Goal: Task Accomplishment & Management: Complete application form

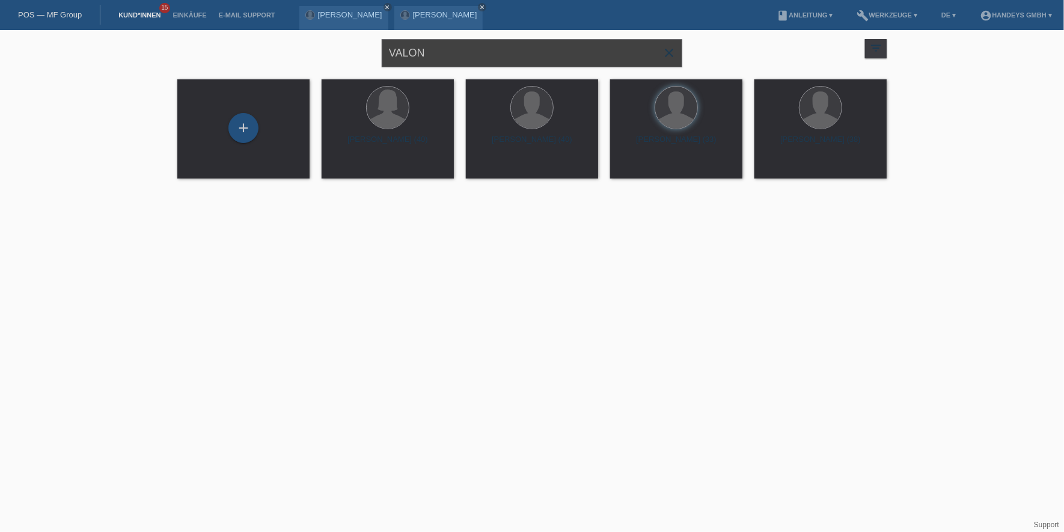
drag, startPoint x: 449, startPoint y: 56, endPoint x: 341, endPoint y: 52, distance: 107.1
click at [342, 52] on div "VALON close filter_list view_module Alle Kund*innen anzeigen star Markierte Kun…" at bounding box center [531, 51] width 721 height 43
type input "agnesa"
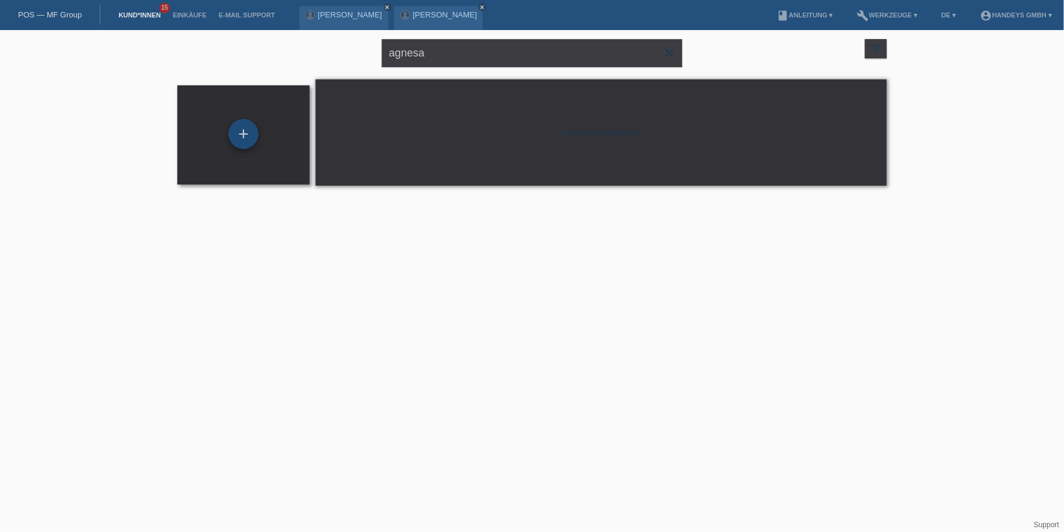
click at [253, 130] on div "+" at bounding box center [243, 134] width 30 height 30
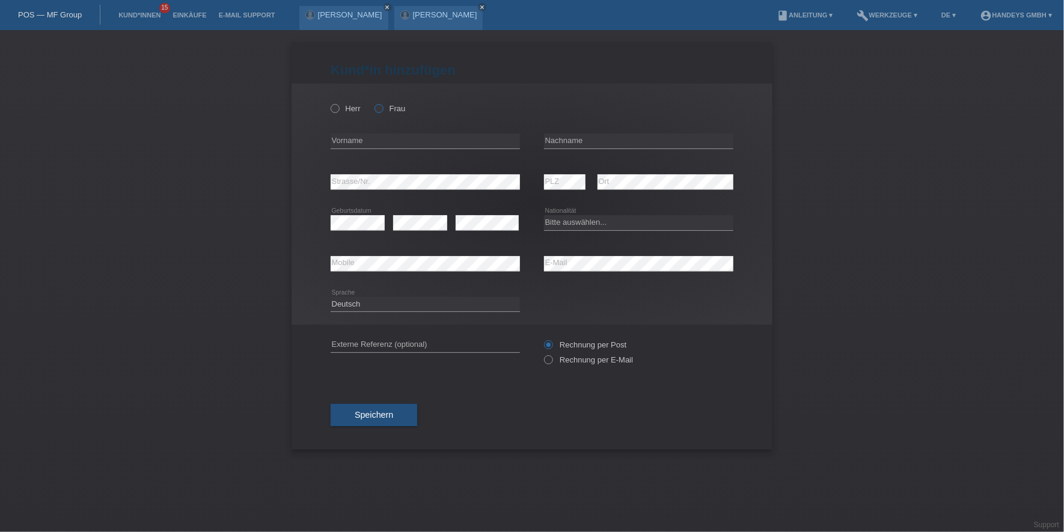
click at [373, 102] on icon at bounding box center [373, 102] width 0 height 0
click at [379, 108] on input "Frau" at bounding box center [379, 108] width 8 height 8
radio input "true"
click at [372, 149] on icon at bounding box center [425, 149] width 189 height 1
click at [375, 149] on icon at bounding box center [425, 149] width 189 height 1
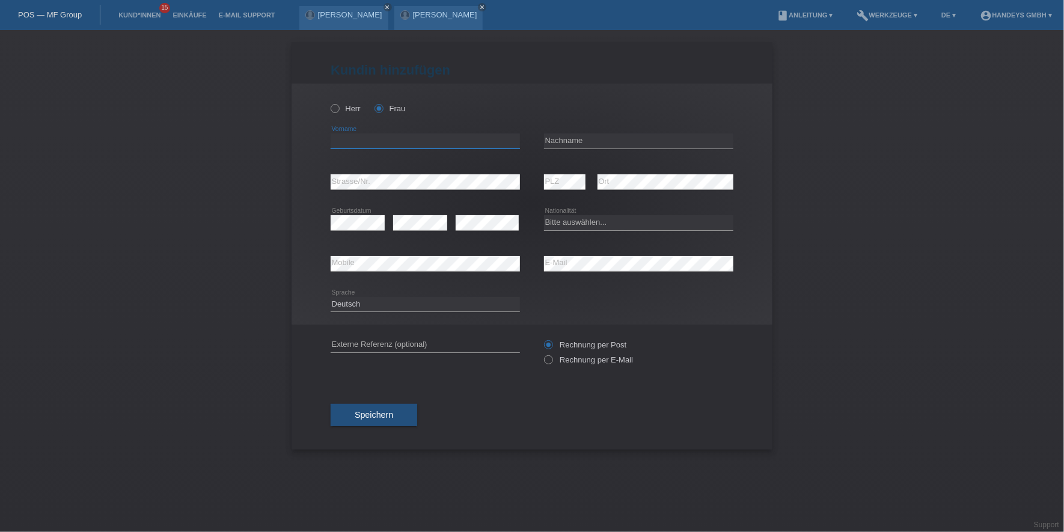
click at [385, 146] on input "text" at bounding box center [425, 140] width 189 height 15
type input "Agnesa"
type input "F"
drag, startPoint x: 607, startPoint y: 141, endPoint x: 464, endPoint y: 137, distance: 143.8
click at [464, 137] on div "Agnesa error Vorname Dra error Nachname" at bounding box center [532, 141] width 403 height 41
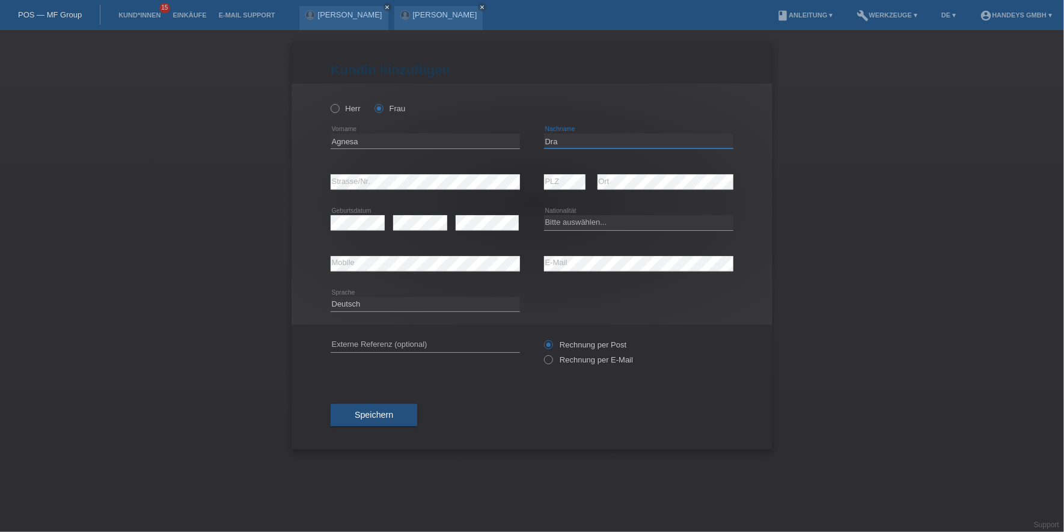
paste input "gqina"
drag, startPoint x: 614, startPoint y: 137, endPoint x: 433, endPoint y: 137, distance: 181.0
click at [433, 137] on div "Agnesa error Vorname Dragqina error Nachname" at bounding box center [532, 141] width 403 height 41
paste input "text"
type input "Dragqina"
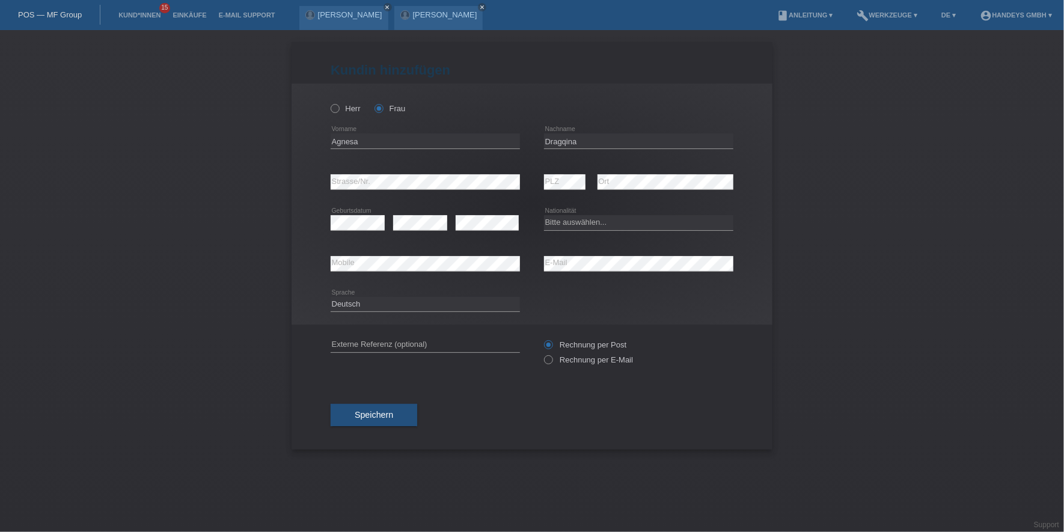
click at [340, 214] on div "error Geburtsdatum" at bounding box center [358, 223] width 54 height 41
select select "CH"
drag, startPoint x: 347, startPoint y: 331, endPoint x: 351, endPoint y: 340, distance: 10.5
click at [347, 331] on div "error Externe Referenz (optional)" at bounding box center [425, 345] width 189 height 41
click at [351, 340] on input "text" at bounding box center [425, 344] width 189 height 15
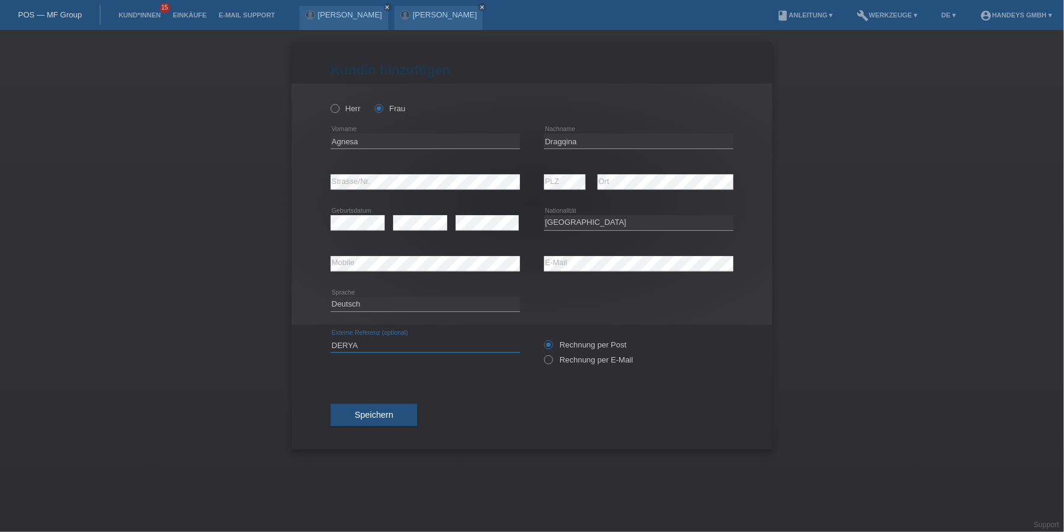
type input "DERYA"
click at [414, 406] on button "Speichern" at bounding box center [374, 415] width 87 height 23
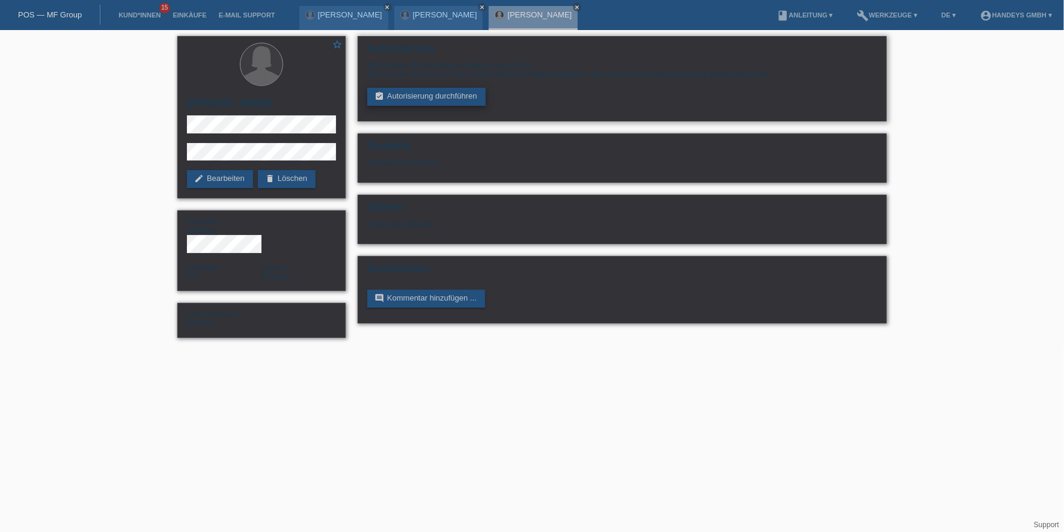
click at [410, 88] on link "assignment_turned_in Autorisierung durchführen" at bounding box center [426, 97] width 118 height 18
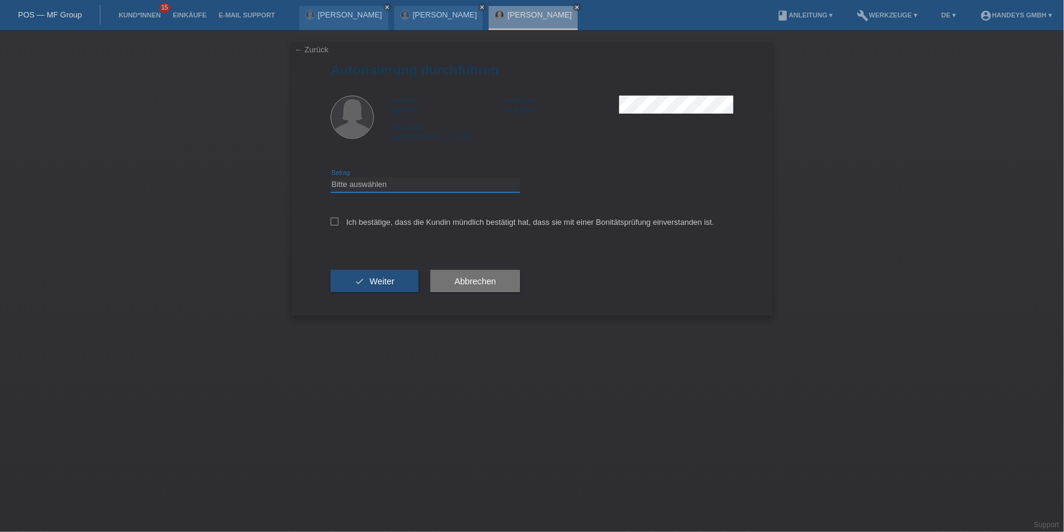
drag, startPoint x: 389, startPoint y: 177, endPoint x: 391, endPoint y: 188, distance: 10.4
click at [389, 177] on select "Bitte auswählen CHF 1.00 - CHF 499.00 CHF 500.00 - CHF 1'999.00 CHF 2'000.00 - …" at bounding box center [425, 184] width 189 height 14
select select "3"
click at [331, 177] on select "Bitte auswählen CHF 1.00 - CHF 499.00 CHF 500.00 - CHF 1'999.00 CHF 2'000.00 - …" at bounding box center [425, 184] width 189 height 14
click at [383, 227] on div "Ich bestätige, dass die Kundin mündlich bestätigt hat, dass sie mit einer Bonit…" at bounding box center [532, 226] width 403 height 41
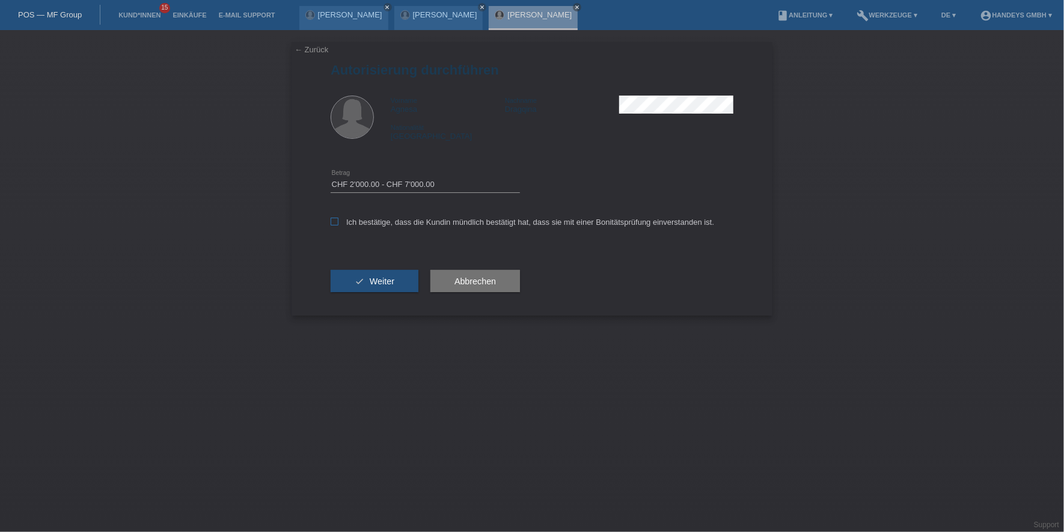
click at [388, 222] on label "Ich bestätige, dass die Kundin mündlich bestätigt hat, dass sie mit einer Bonit…" at bounding box center [523, 222] width 384 height 9
click at [338, 222] on input "Ich bestätige, dass die Kundin mündlich bestätigt hat, dass sie mit einer Bonit…" at bounding box center [335, 222] width 8 height 8
checkbox input "true"
click at [371, 278] on span "Weiter" at bounding box center [382, 282] width 25 height 10
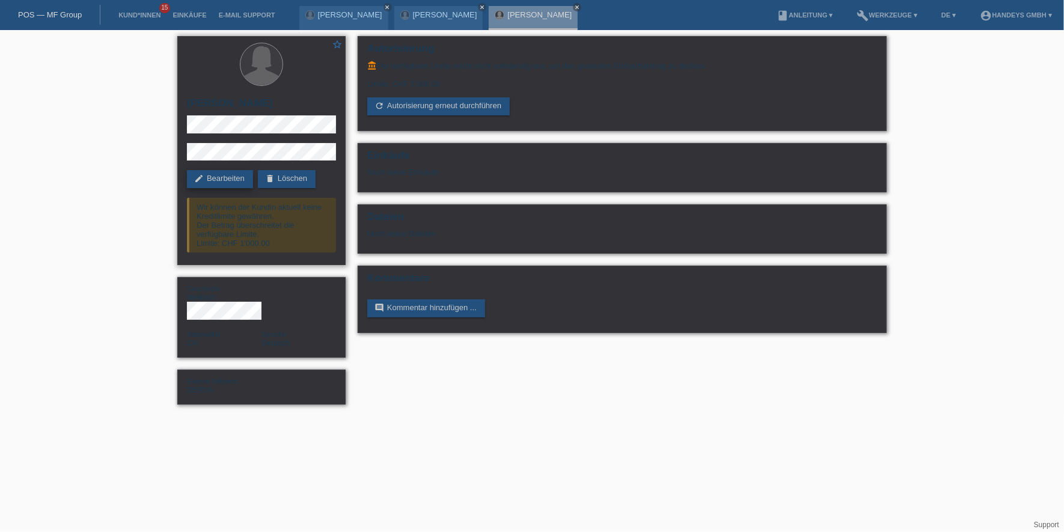
click at [236, 185] on link "edit Bearbeiten" at bounding box center [220, 179] width 66 height 18
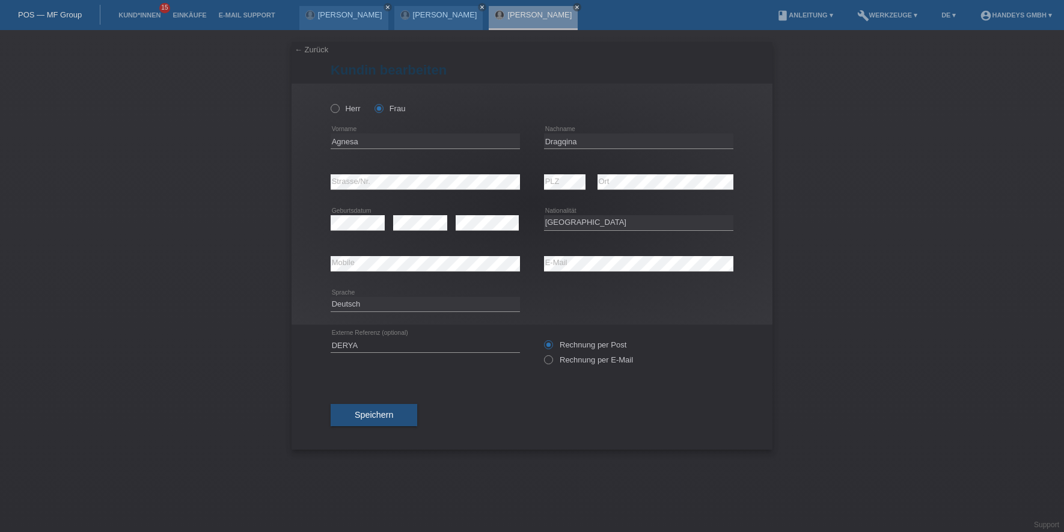
select select "CH"
click at [335, 142] on input "Agnesa" at bounding box center [425, 140] width 189 height 15
click at [559, 142] on input "Dragqina" at bounding box center [638, 140] width 189 height 15
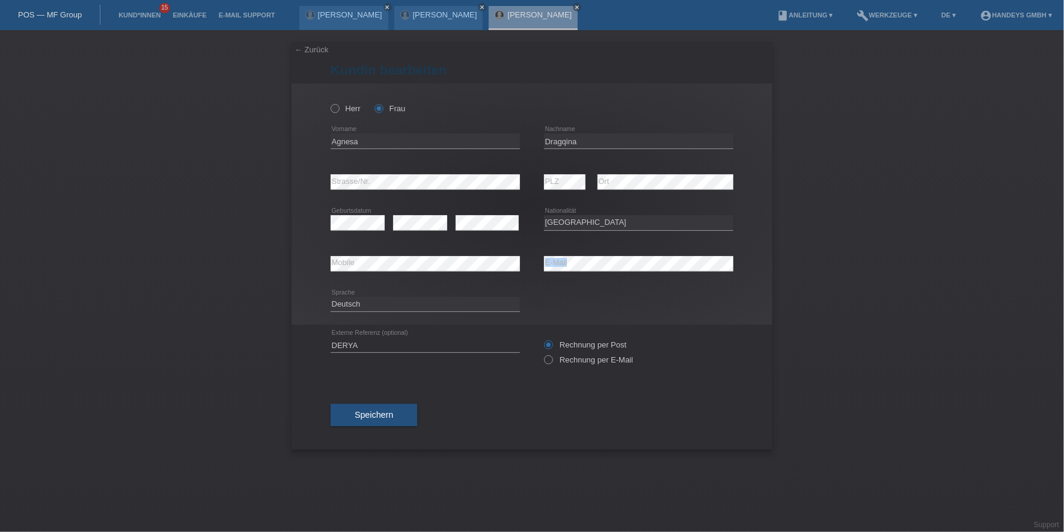
click at [644, 268] on div "error E-Mail" at bounding box center [638, 264] width 189 height 16
click at [495, 261] on div "error Mobile error E-Mail" at bounding box center [532, 263] width 403 height 41
drag, startPoint x: 648, startPoint y: 271, endPoint x: 350, endPoint y: 271, distance: 298.2
click at [350, 271] on div "error Mobile" at bounding box center [425, 263] width 189 height 41
